Goal: Task Accomplishment & Management: Use online tool/utility

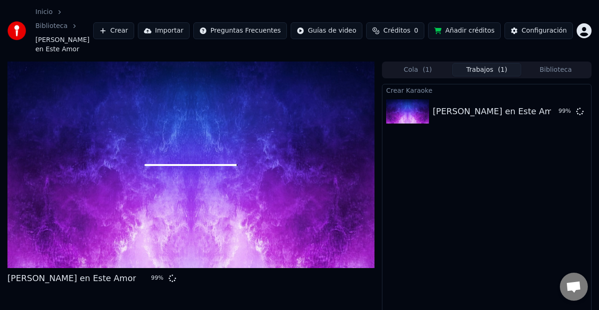
scroll to position [23, 0]
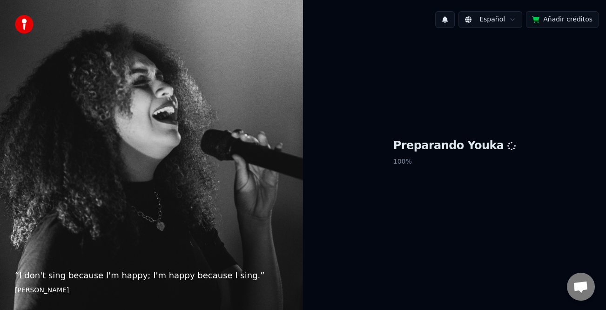
click at [452, 219] on div "Preparando Youka 100 %" at bounding box center [454, 153] width 303 height 237
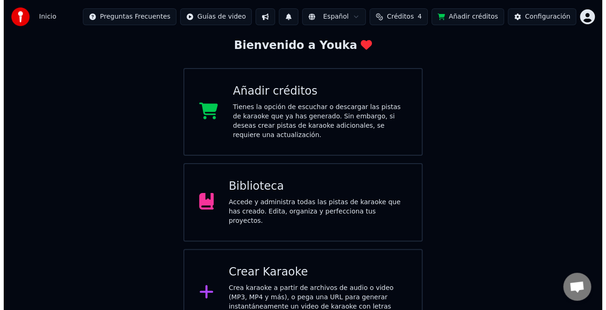
scroll to position [55, 0]
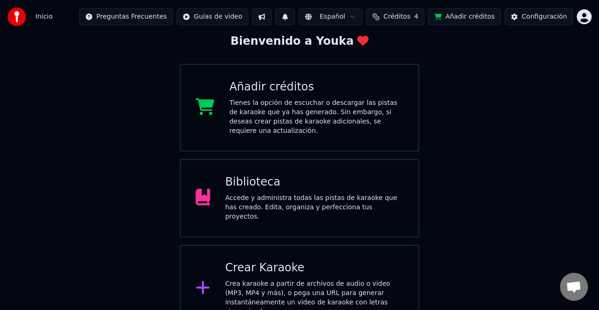
click at [322, 260] on div "Crear Karaoke" at bounding box center [314, 267] width 178 height 15
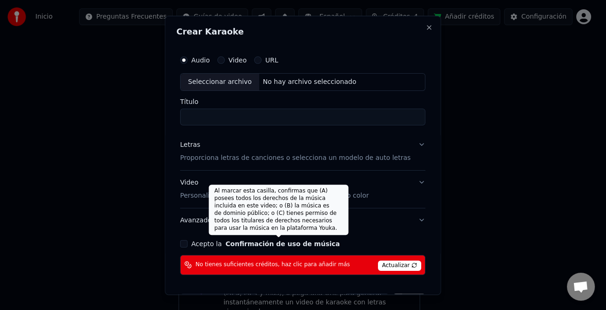
click at [304, 272] on div "No tienes suficientes créditos, haz clic para añadir más Actualizar" at bounding box center [302, 264] width 245 height 20
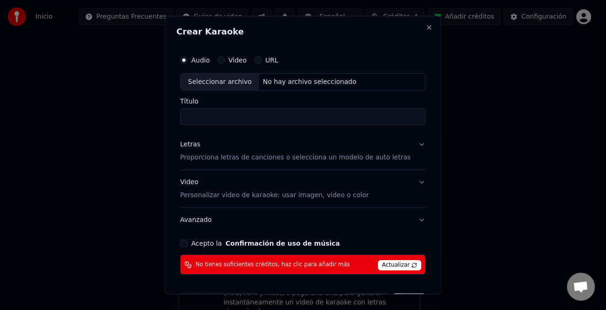
click at [238, 83] on div "Seleccionar archivo" at bounding box center [220, 81] width 79 height 17
type input "**********"
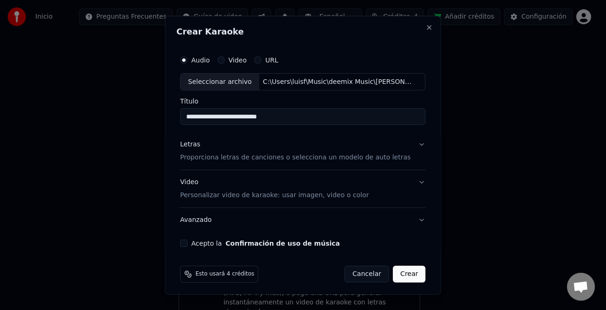
click at [190, 143] on div "Letras" at bounding box center [190, 144] width 20 height 9
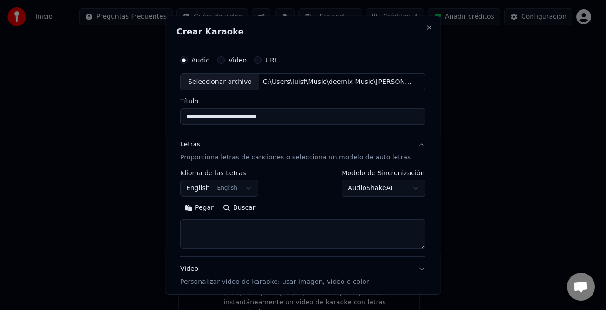
click at [206, 207] on button "Pegar" at bounding box center [199, 207] width 38 height 15
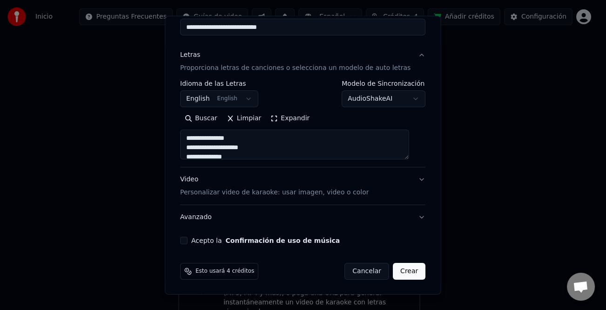
scroll to position [90, 0]
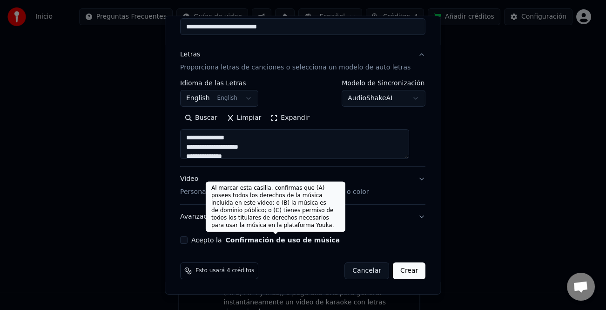
type textarea "**********"
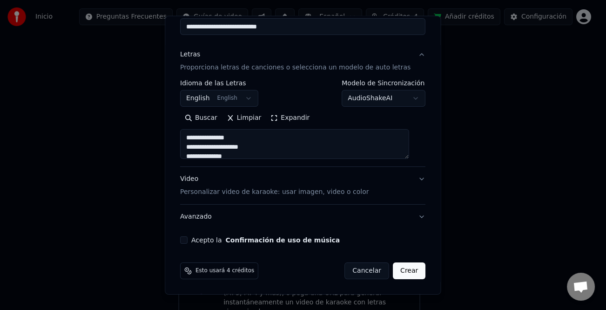
click at [188, 239] on button "Acepto la Confirmación de uso de música" at bounding box center [183, 239] width 7 height 7
click at [403, 273] on button "Crear" at bounding box center [409, 270] width 33 height 17
select select "**"
type textarea "**********"
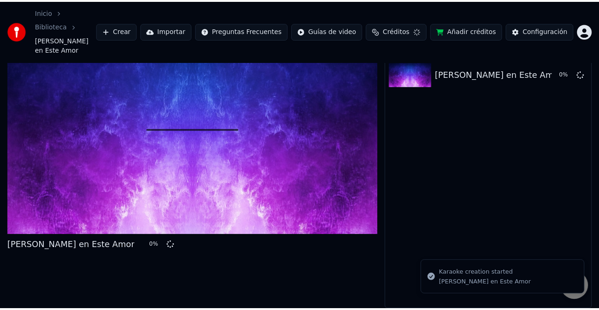
scroll to position [23, 0]
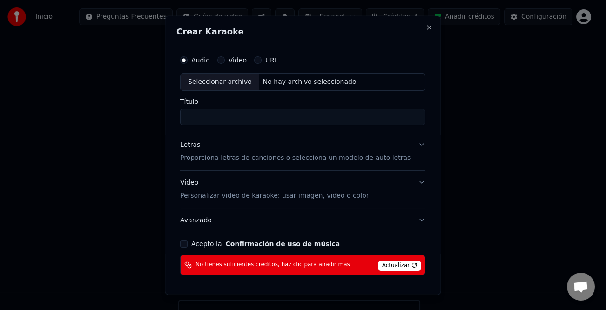
click at [233, 80] on div "Seleccionar archivo" at bounding box center [220, 81] width 79 height 17
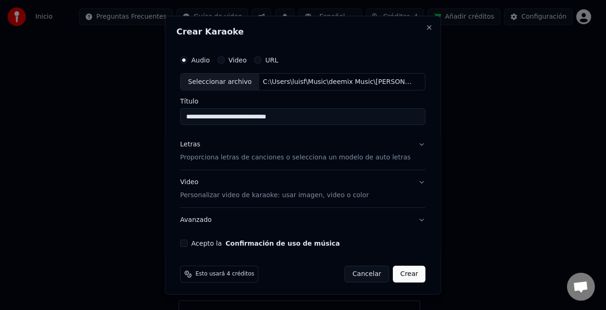
type input "**********"
click at [200, 147] on div "Letras" at bounding box center [190, 144] width 20 height 9
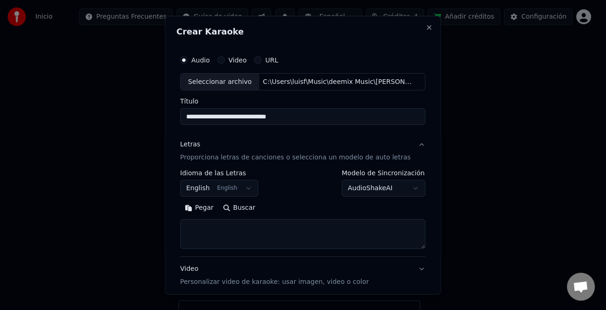
click at [202, 211] on button "Pegar" at bounding box center [199, 207] width 38 height 15
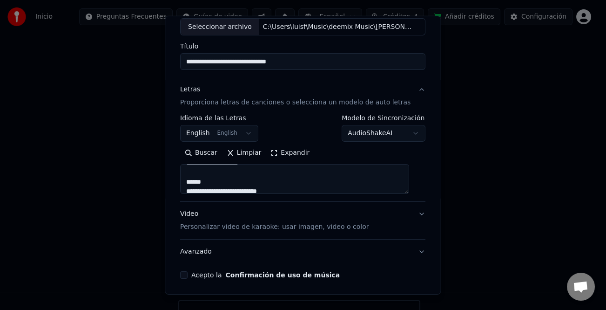
scroll to position [90, 0]
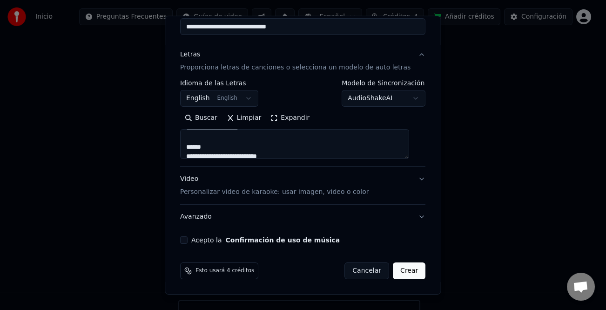
click at [186, 241] on button "Acepto la Confirmación de uso de música" at bounding box center [183, 239] width 7 height 7
type textarea "**********"
click at [416, 272] on div "Esto usará 4 créditos Cancelar Crear" at bounding box center [303, 271] width 253 height 24
click at [401, 273] on button "Crear" at bounding box center [409, 270] width 33 height 17
select select "**"
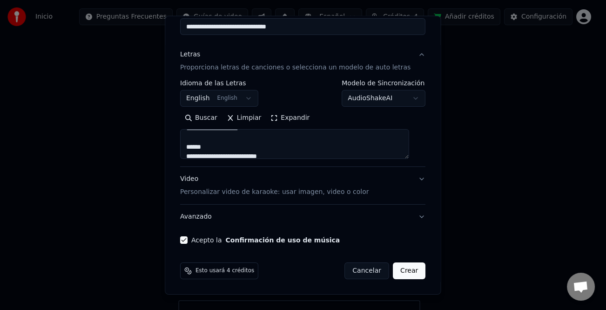
type textarea "**********"
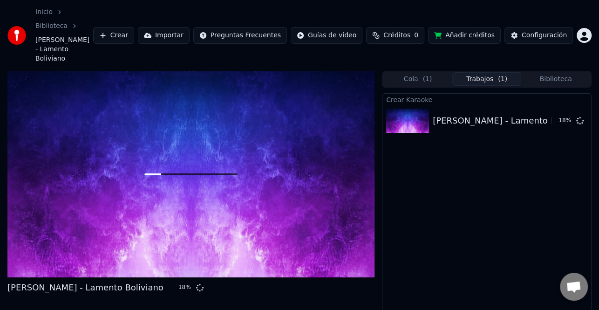
click at [538, 216] on div "Crear Karaoke Eslabon Armado - Lamento Boliviano 18 %" at bounding box center [487, 224] width 210 height 263
click at [461, 225] on div "Crear Karaoke Eslabon Armado - Lamento Boliviano 99 %" at bounding box center [487, 224] width 210 height 263
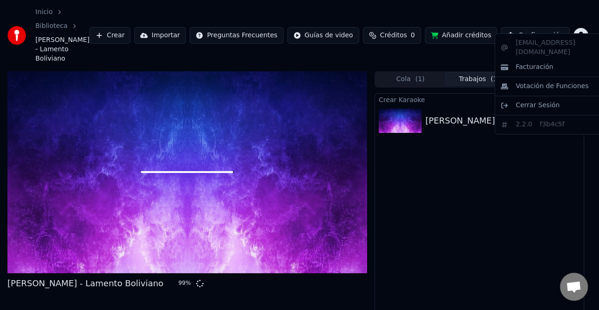
click at [587, 28] on html "Inicio Biblioteca Eslabon Armado - Lamento Boliviano Crear Importar Preguntas F…" at bounding box center [299, 155] width 599 height 310
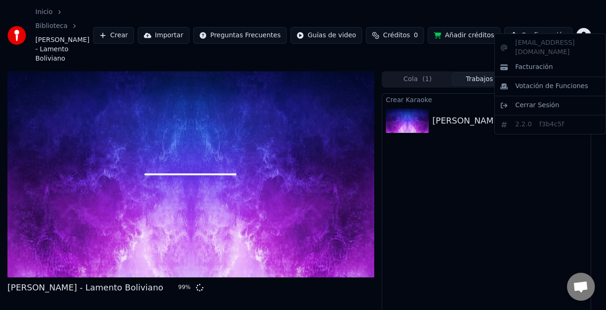
click at [441, 154] on html "Inicio Biblioteca Eslabon Armado - Lamento Boliviano Crear Importar Preguntas F…" at bounding box center [303, 155] width 606 height 310
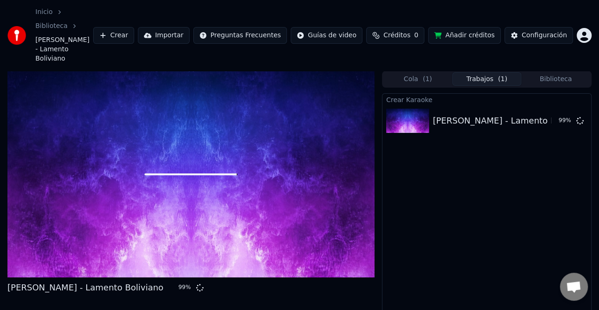
click at [255, 167] on div at bounding box center [190, 174] width 367 height 206
click at [540, 31] on div "Configuración" at bounding box center [544, 35] width 45 height 9
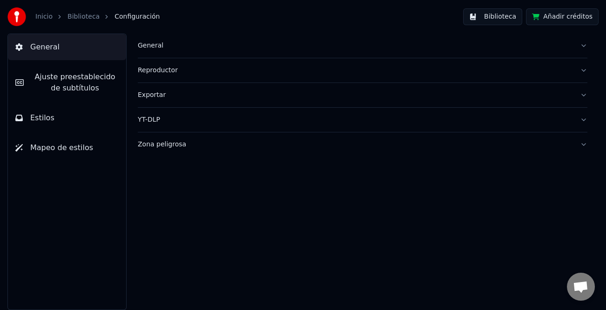
click at [95, 89] on span "Ajuste preestablecido de subtítulos" at bounding box center [75, 82] width 88 height 22
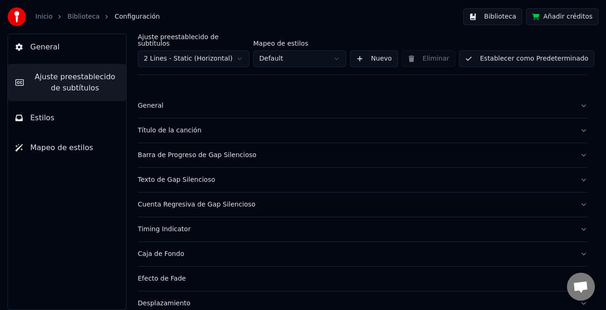
click at [509, 19] on button "Biblioteca" at bounding box center [492, 16] width 59 height 17
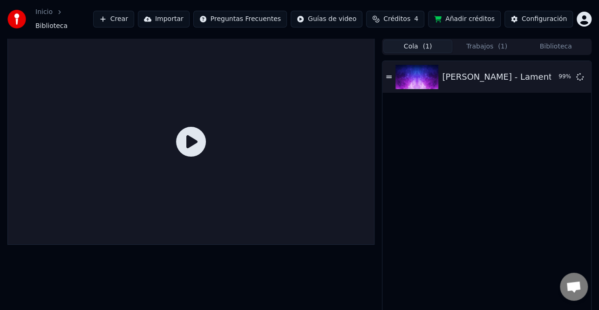
click at [438, 47] on button "Cola ( 1 )" at bounding box center [417, 47] width 69 height 14
click at [499, 77] on div "Eslabon Armado - Lamento Boliviano" at bounding box center [520, 76] width 156 height 13
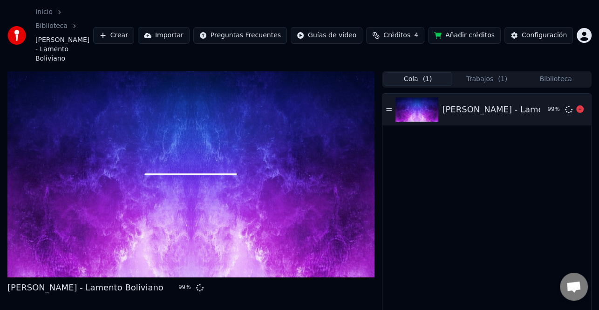
click at [455, 97] on div "Eslabon Armado - Lamento Boliviano 99 %" at bounding box center [486, 110] width 209 height 32
click at [460, 103] on div "Eslabon Armado - Lamento Boliviano" at bounding box center [520, 109] width 156 height 13
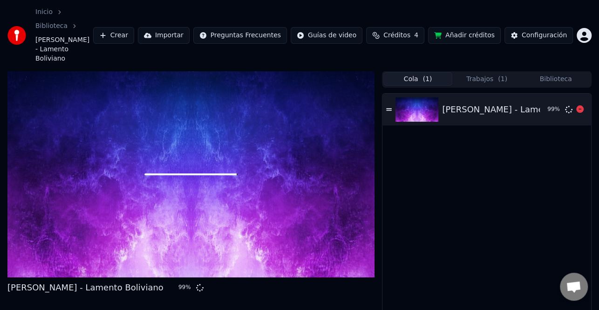
click at [420, 97] on img at bounding box center [416, 109] width 43 height 24
click at [391, 108] on icon at bounding box center [389, 109] width 6 height 2
click at [490, 103] on div "Eslabon Armado - Lamento Boliviano" at bounding box center [520, 109] width 156 height 13
click at [498, 103] on div "Eslabon Armado - Lamento Boliviano" at bounding box center [520, 109] width 156 height 13
click at [408, 31] on span "Créditos" at bounding box center [396, 35] width 27 height 9
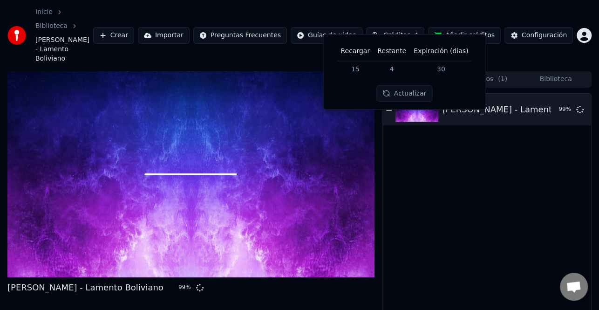
click at [419, 92] on button "Actualizar" at bounding box center [404, 93] width 55 height 17
click at [406, 31] on span "Créditos" at bounding box center [396, 35] width 27 height 9
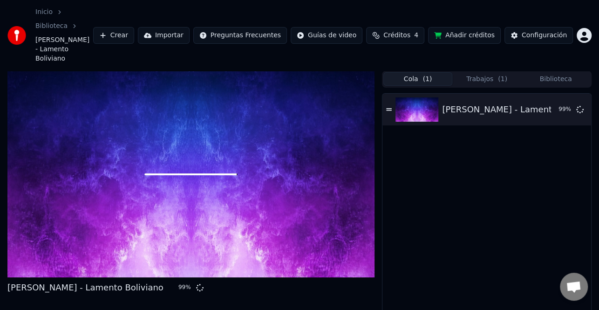
click at [580, 26] on html "Inicio Biblioteca Eslabon Armado - Lamento Boliviano Crear Importar Preguntas F…" at bounding box center [299, 155] width 599 height 310
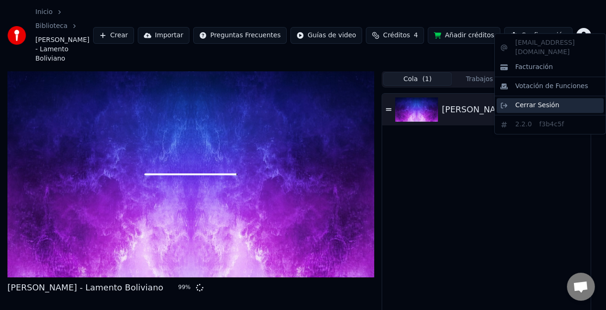
click at [552, 101] on span "Cerrar Sesión" at bounding box center [538, 105] width 44 height 9
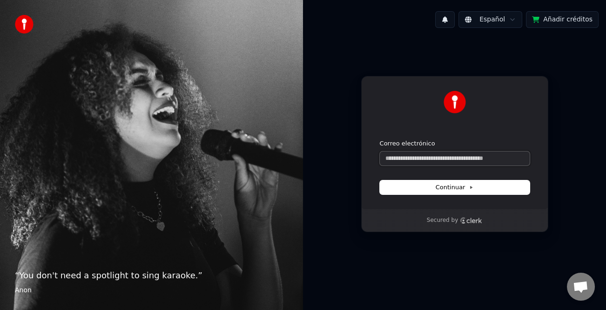
drag, startPoint x: 420, startPoint y: 154, endPoint x: 418, endPoint y: 158, distance: 5.0
click at [420, 158] on input "Correo electrónico" at bounding box center [455, 158] width 150 height 14
click at [480, 188] on button "Continuar" at bounding box center [455, 187] width 150 height 14
type input "**********"
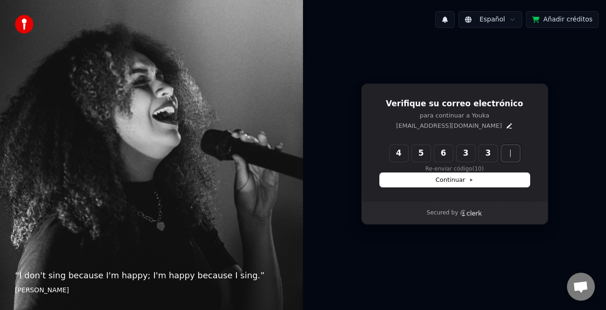
type input "******"
